Goal: Information Seeking & Learning: Learn about a topic

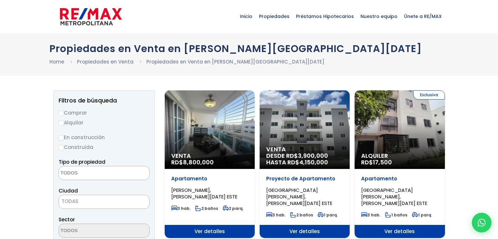
select select
click at [327, 64] on ul "Home Propiedades en Venta Propiedades en Venta en Santo Domingo Este" at bounding box center [249, 62] width 400 height 8
select select
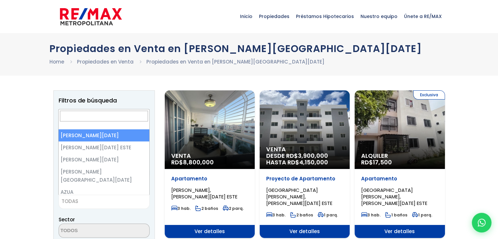
click at [87, 200] on span "TODAS" at bounding box center [104, 201] width 90 height 9
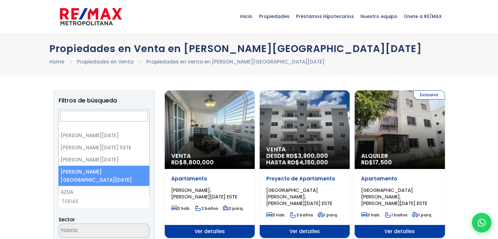
select select "150"
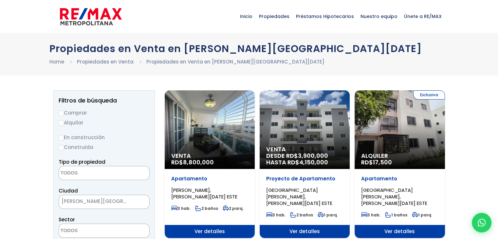
click at [63, 112] on input "Comprar" at bounding box center [61, 113] width 5 height 5
radio input "true"
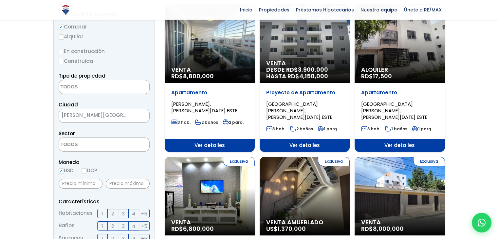
scroll to position [71, 0]
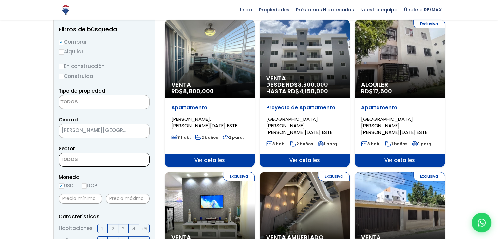
click at [125, 163] on span at bounding box center [104, 160] width 91 height 14
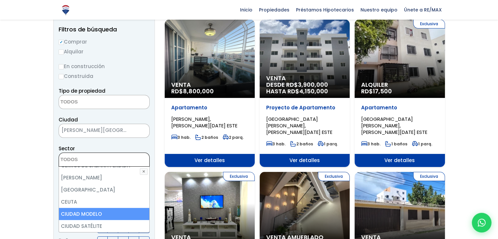
scroll to position [415, 0]
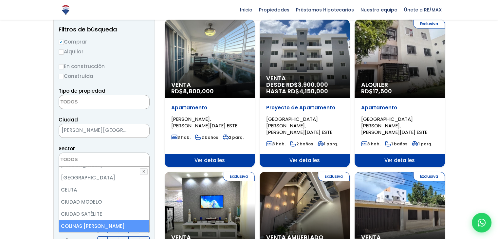
click at [100, 222] on li "COLINAS [PERSON_NAME]" at bounding box center [104, 226] width 90 height 12
select select "13608"
click at [100, 222] on li "COLINAS [PERSON_NAME]" at bounding box center [104, 226] width 90 height 12
select select
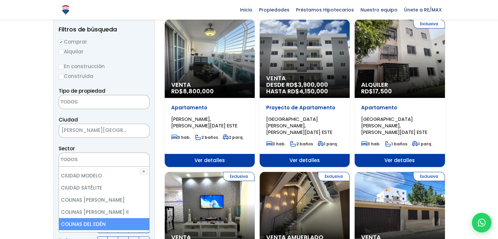
scroll to position [455, 0]
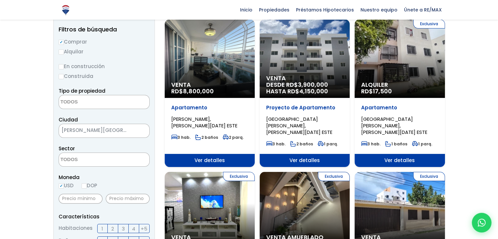
click at [109, 164] on textarea "Search" at bounding box center [91, 160] width 64 height 14
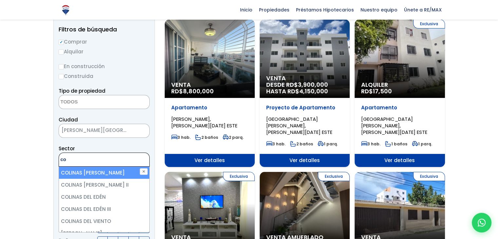
type textarea "co"
click at [107, 176] on li "COLINAS [PERSON_NAME]" at bounding box center [104, 173] width 90 height 12
select select "13608"
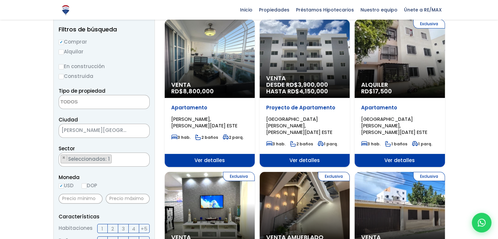
click at [144, 147] on div "Sector 26 DE ENERO AGRARIO AGUACATE ADENTRO ALTAGRACIA I ALTAGRACIA II ALTOS DE…" at bounding box center [104, 155] width 91 height 22
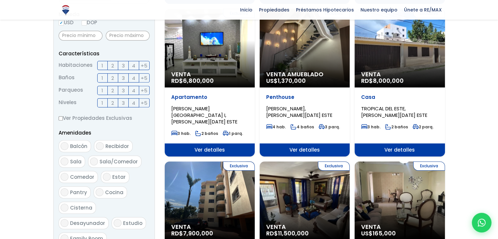
scroll to position [232, 0]
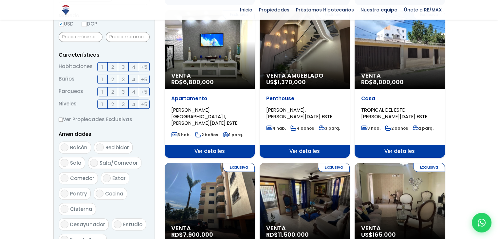
click at [123, 66] on span "3" at bounding box center [123, 67] width 3 height 8
click at [0, 0] on input "3" at bounding box center [0, 0] width 0 height 0
click at [103, 80] on span "1" at bounding box center [103, 79] width 2 height 8
click at [0, 0] on input "1" at bounding box center [0, 0] width 0 height 0
click at [108, 80] on label "2" at bounding box center [113, 79] width 10 height 9
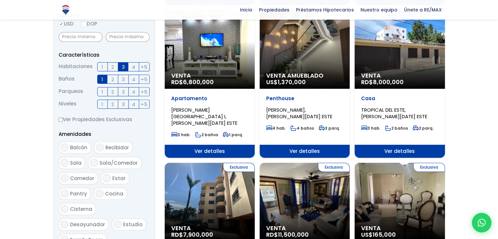
click at [0, 0] on input "2" at bounding box center [0, 0] width 0 height 0
click at [102, 92] on span "1" at bounding box center [103, 92] width 2 height 8
click at [0, 0] on input "1" at bounding box center [0, 0] width 0 height 0
click at [112, 92] on span "2" at bounding box center [112, 92] width 3 height 8
click at [0, 0] on input "2" at bounding box center [0, 0] width 0 height 0
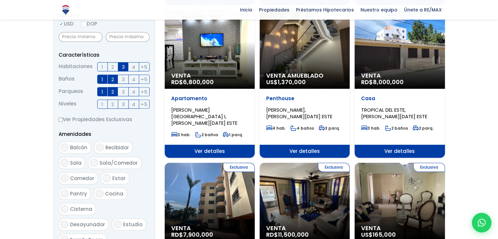
click at [112, 103] on span "2" at bounding box center [112, 104] width 3 height 8
click at [0, 0] on input "2" at bounding box center [0, 0] width 0 height 0
click at [76, 150] on span "Balcón" at bounding box center [78, 147] width 17 height 7
click at [68, 150] on input "Balcón" at bounding box center [65, 147] width 8 height 8
checkbox input "true"
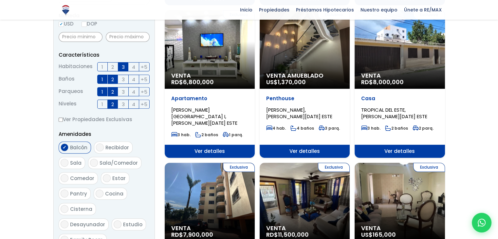
click at [75, 164] on span "Sala" at bounding box center [75, 162] width 11 height 7
click at [68, 164] on input "Sala" at bounding box center [65, 163] width 8 height 8
checkbox input "true"
click at [114, 193] on span "Cocina" at bounding box center [114, 193] width 18 height 7
click at [103, 193] on input "Cocina" at bounding box center [100, 194] width 8 height 8
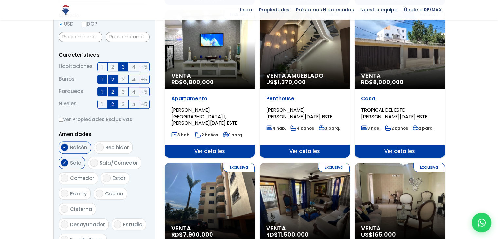
checkbox input "true"
click at [86, 209] on span "Cisterna" at bounding box center [81, 209] width 22 height 7
click at [68, 209] on input "Cisterna" at bounding box center [65, 209] width 8 height 8
checkbox input "true"
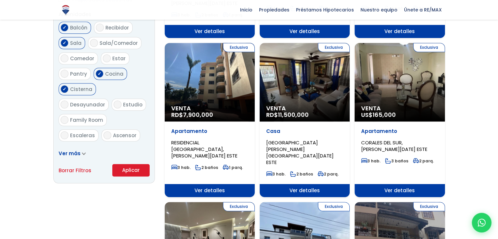
scroll to position [351, 0]
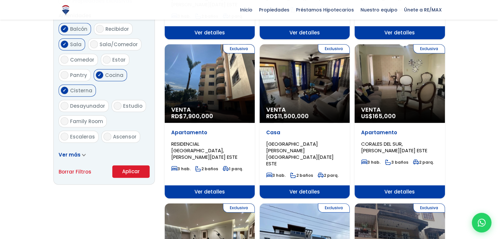
click at [124, 171] on button "Aplicar" at bounding box center [130, 171] width 37 height 12
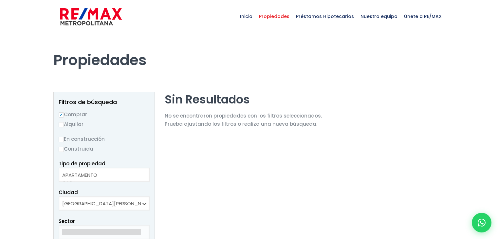
select select
select select "13608"
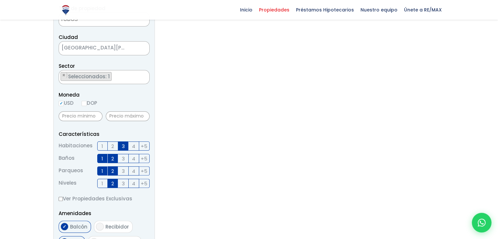
scroll to position [158, 0]
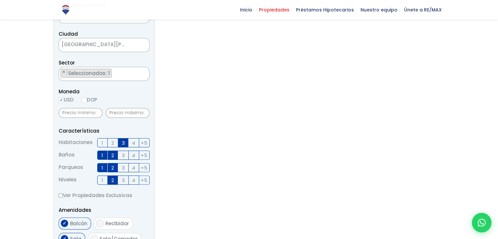
click at [102, 141] on span "1" at bounding box center [103, 143] width 2 height 8
click at [0, 0] on input "1" at bounding box center [0, 0] width 0 height 0
click at [119, 142] on label "3" at bounding box center [123, 142] width 10 height 9
click at [0, 0] on input "3" at bounding box center [0, 0] width 0 height 0
click at [123, 139] on span "3" at bounding box center [123, 143] width 3 height 8
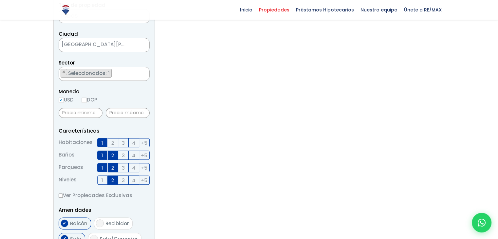
click at [0, 0] on input "3" at bounding box center [0, 0] width 0 height 0
click at [102, 141] on span "1" at bounding box center [103, 143] width 2 height 8
click at [0, 0] on input "1" at bounding box center [0, 0] width 0 height 0
click at [113, 155] on span "2" at bounding box center [112, 155] width 3 height 8
click at [0, 0] on input "2" at bounding box center [0, 0] width 0 height 0
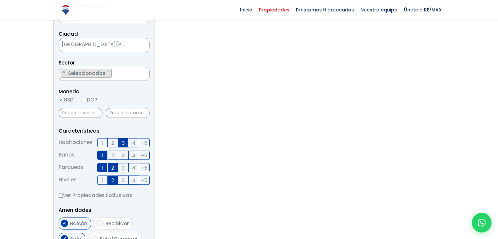
click at [110, 170] on label "2" at bounding box center [113, 167] width 10 height 9
click at [0, 0] on input "2" at bounding box center [0, 0] width 0 height 0
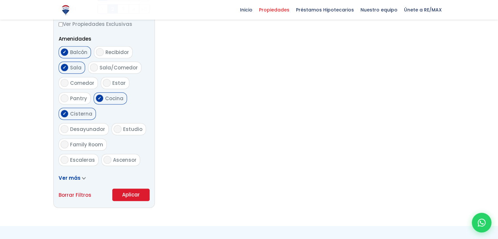
scroll to position [328, 0]
click at [76, 177] on span "Ver más" at bounding box center [70, 179] width 22 height 7
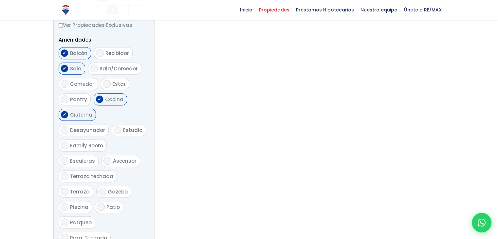
click at [105, 100] on span "Cocina" at bounding box center [114, 99] width 18 height 7
click at [103, 100] on input "Cocina" at bounding box center [100, 99] width 8 height 8
checkbox input "false"
click at [85, 114] on span "Cisterna" at bounding box center [81, 114] width 22 height 7
click at [68, 114] on input "Cisterna" at bounding box center [65, 115] width 8 height 8
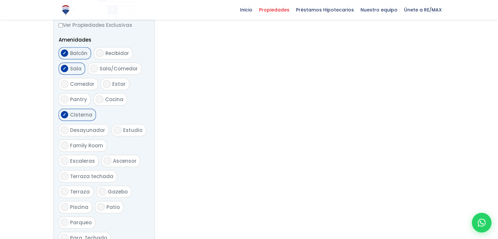
checkbox input "false"
click at [75, 67] on span "Sala" at bounding box center [75, 68] width 11 height 7
click at [68, 67] on input "Sala" at bounding box center [65, 69] width 8 height 8
checkbox input "false"
click at [78, 52] on span "Balcón" at bounding box center [78, 53] width 17 height 7
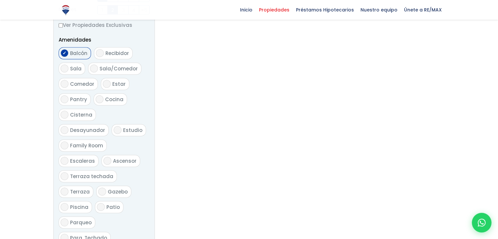
click at [68, 52] on input "Balcón" at bounding box center [65, 53] width 8 height 8
checkbox input "false"
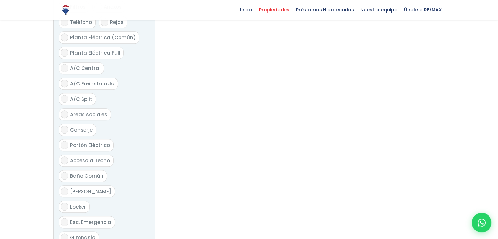
scroll to position [715, 0]
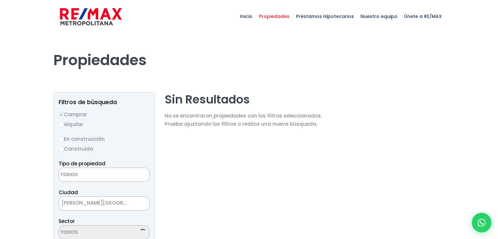
select select
select select "13608"
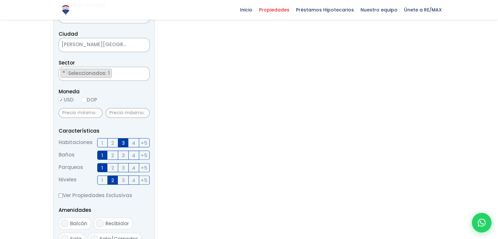
scroll to position [160, 0]
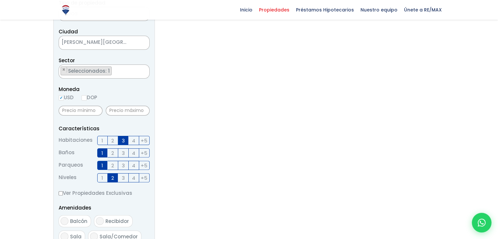
click at [86, 97] on input "DOP" at bounding box center [84, 97] width 5 height 5
radio input "true"
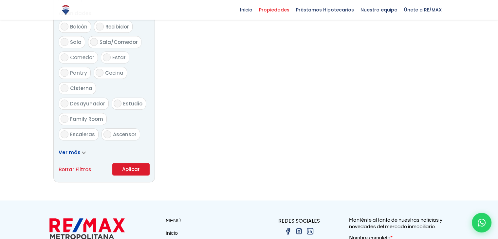
scroll to position [357, 0]
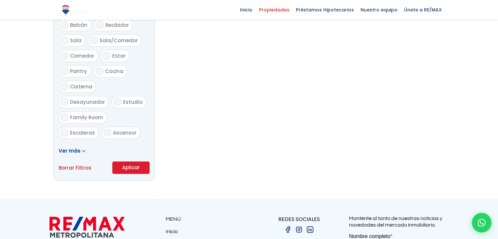
click at [144, 171] on button "Aplicar" at bounding box center [130, 167] width 37 height 12
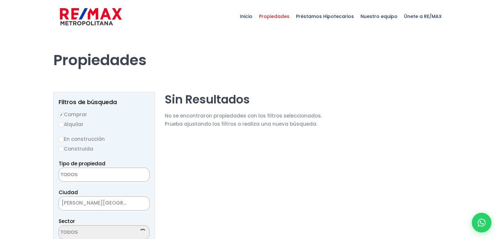
select select
click at [143, 167] on div "Tipo de propiedad APARTAMENTO CASA LOCAL COMERCIAL NAVE INDUSTRIAL FINCA TERREN…" at bounding box center [104, 170] width 91 height 22
select select "13608"
select select
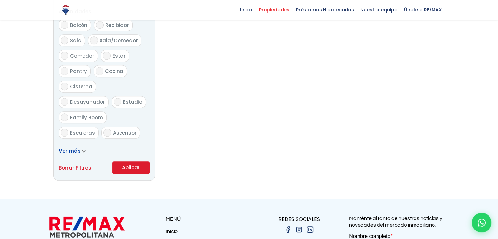
scroll to position [288, 0]
select select "13608"
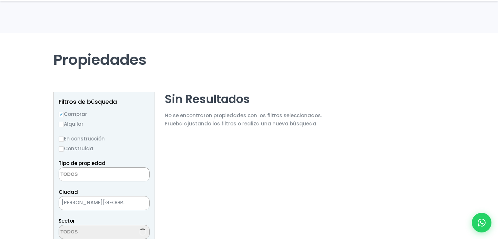
select select
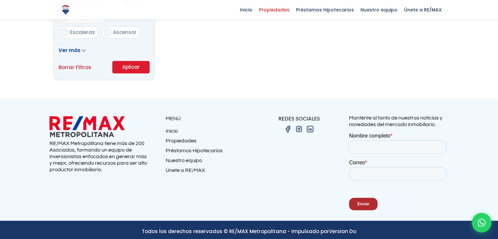
scroll to position [461, 0]
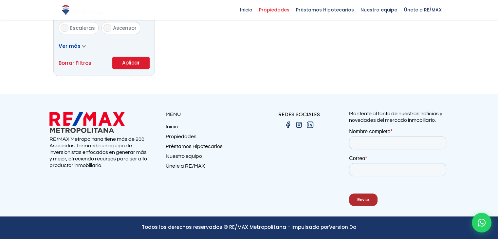
select select "13608"
